Goal: Entertainment & Leisure: Consume media (video, audio)

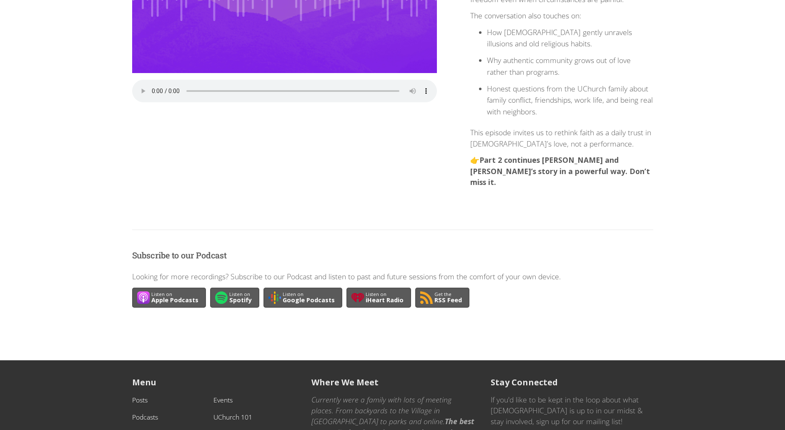
scroll to position [217, 0]
click at [153, 85] on audio "Your browser does not support the audio element." at bounding box center [284, 90] width 305 height 23
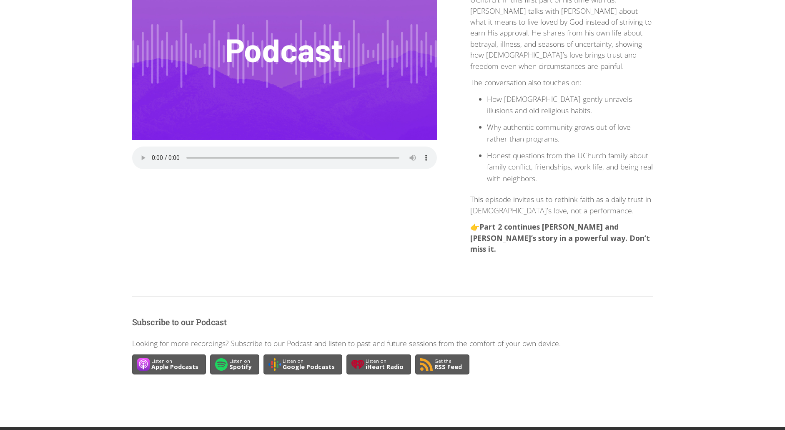
scroll to position [151, 0]
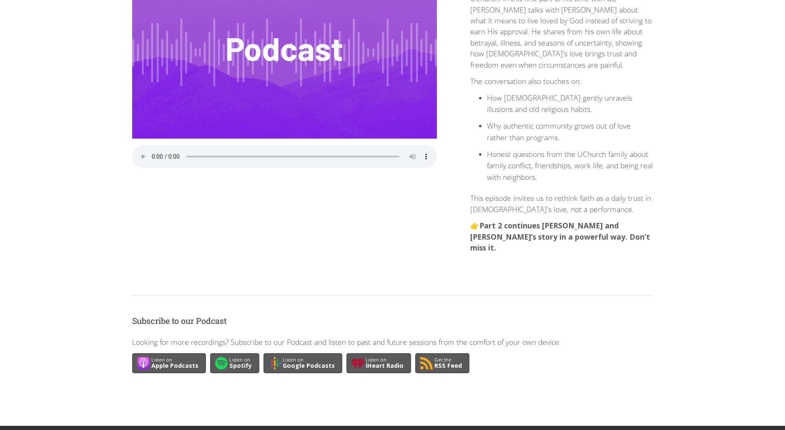
click at [200, 152] on audio "Your browser does not support the audio element." at bounding box center [284, 156] width 305 height 23
click at [198, 152] on audio "Your browser does not support the audio element." at bounding box center [284, 156] width 305 height 23
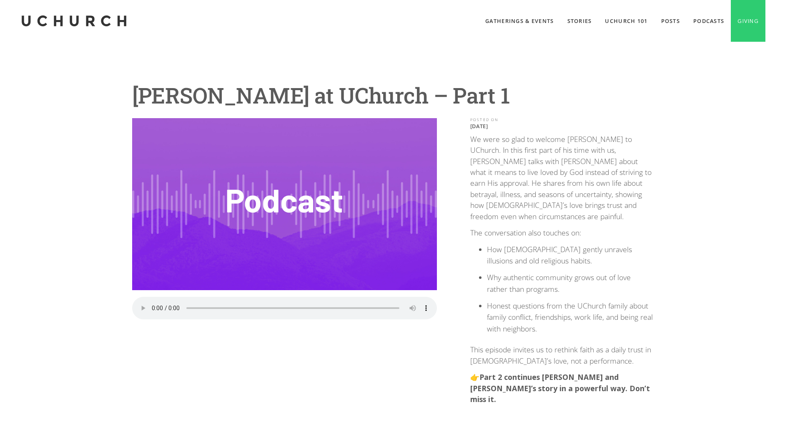
scroll to position [0, 0]
click at [201, 304] on audio "Your browser does not support the audio element." at bounding box center [284, 307] width 305 height 23
drag, startPoint x: 201, startPoint y: 304, endPoint x: 228, endPoint y: 306, distance: 27.2
click at [228, 306] on audio "Your browser does not support the audio element." at bounding box center [284, 307] width 305 height 23
click at [224, 306] on audio "Your browser does not support the audio element." at bounding box center [284, 307] width 305 height 23
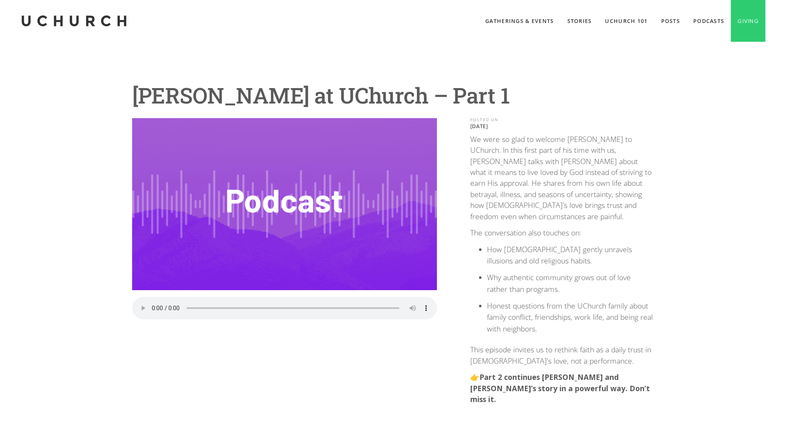
click at [223, 306] on audio "Your browser does not support the audio element." at bounding box center [284, 307] width 305 height 23
click at [222, 306] on audio "Your browser does not support the audio element." at bounding box center [284, 307] width 305 height 23
drag, startPoint x: 222, startPoint y: 306, endPoint x: 258, endPoint y: 306, distance: 35.4
click at [258, 306] on audio "Your browser does not support the audio element." at bounding box center [284, 307] width 305 height 23
click at [272, 305] on audio "Your browser does not support the audio element." at bounding box center [284, 307] width 305 height 23
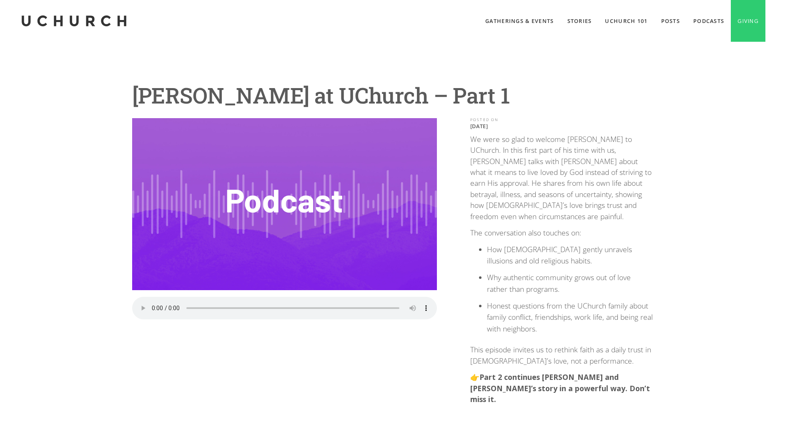
drag, startPoint x: 272, startPoint y: 305, endPoint x: 297, endPoint y: 306, distance: 25.5
click at [297, 306] on audio "Your browser does not support the audio element." at bounding box center [284, 307] width 305 height 23
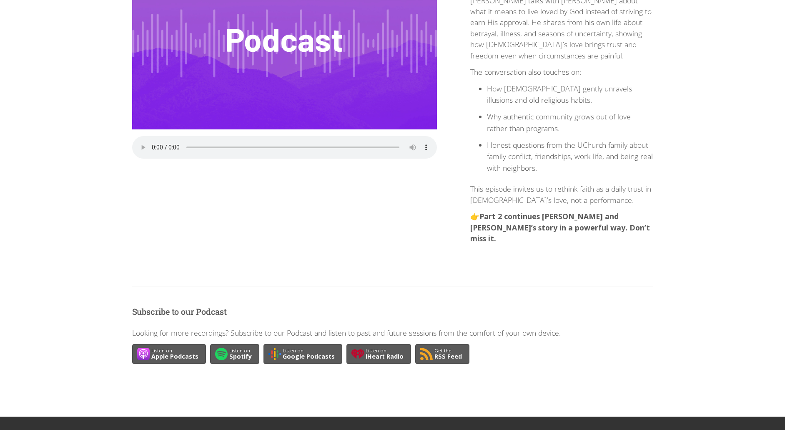
scroll to position [161, 0]
